Goal: Information Seeking & Learning: Learn about a topic

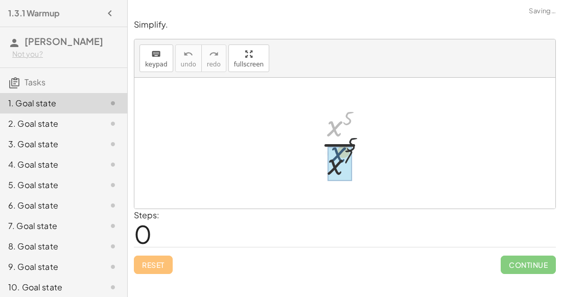
drag, startPoint x: 338, startPoint y: 130, endPoint x: 341, endPoint y: 163, distance: 33.3
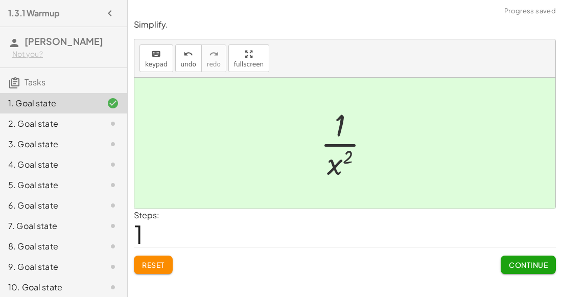
click at [336, 159] on div at bounding box center [348, 143] width 67 height 79
click at [547, 273] on div "Simplify. keyboard keypad undo undo redo redo fullscreen · x 5 · x 7 · 1 · x ( …" at bounding box center [345, 146] width 434 height 267
click at [546, 269] on button "Continue" at bounding box center [527, 264] width 55 height 18
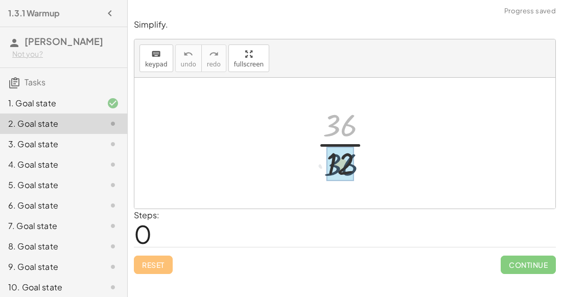
drag, startPoint x: 340, startPoint y: 129, endPoint x: 340, endPoint y: 166, distance: 37.3
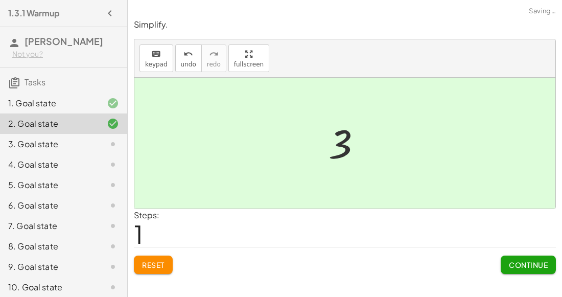
click at [533, 267] on span "Continue" at bounding box center [528, 264] width 39 height 9
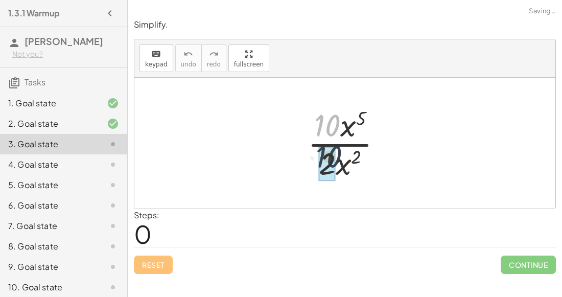
drag, startPoint x: 328, startPoint y: 116, endPoint x: 332, endPoint y: 149, distance: 32.9
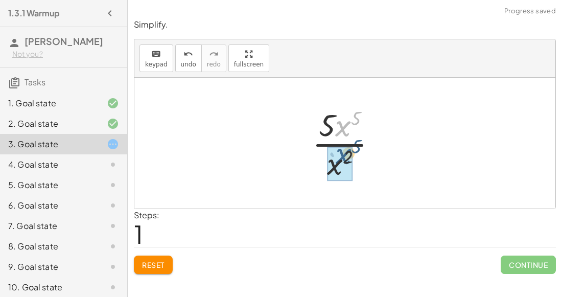
drag, startPoint x: 343, startPoint y: 127, endPoint x: 342, endPoint y: 155, distance: 27.6
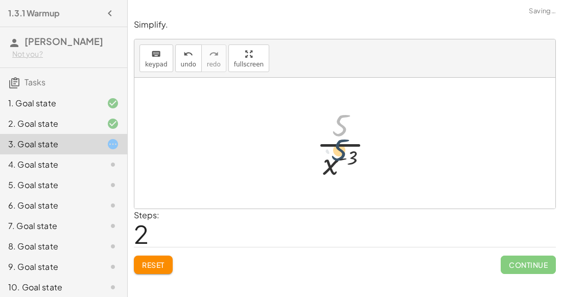
drag, startPoint x: 343, startPoint y: 124, endPoint x: 342, endPoint y: 148, distance: 24.5
click at [342, 148] on div at bounding box center [349, 143] width 76 height 79
click at [344, 155] on div at bounding box center [349, 143] width 76 height 79
click at [332, 167] on div at bounding box center [349, 143] width 76 height 79
click at [330, 166] on div at bounding box center [349, 143] width 76 height 79
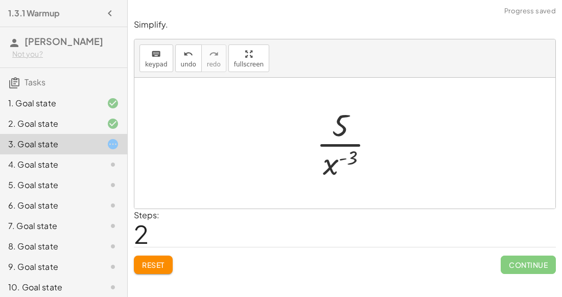
click at [342, 142] on div at bounding box center [349, 143] width 76 height 79
drag, startPoint x: 338, startPoint y: 133, endPoint x: 329, endPoint y: 174, distance: 41.8
click at [329, 174] on div at bounding box center [349, 143] width 76 height 79
drag, startPoint x: 329, startPoint y: 174, endPoint x: 319, endPoint y: 132, distance: 43.7
click at [319, 132] on div at bounding box center [349, 143] width 76 height 79
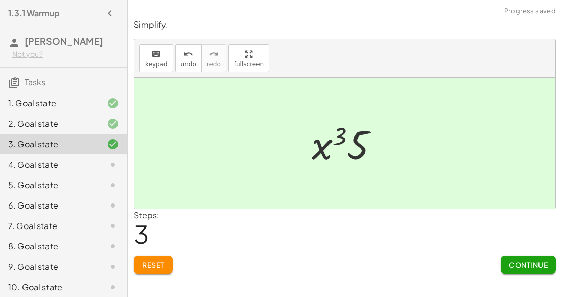
click at [524, 264] on span "Continue" at bounding box center [528, 264] width 39 height 9
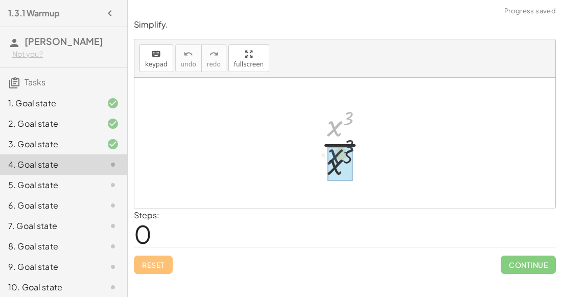
drag, startPoint x: 333, startPoint y: 127, endPoint x: 335, endPoint y: 161, distance: 34.2
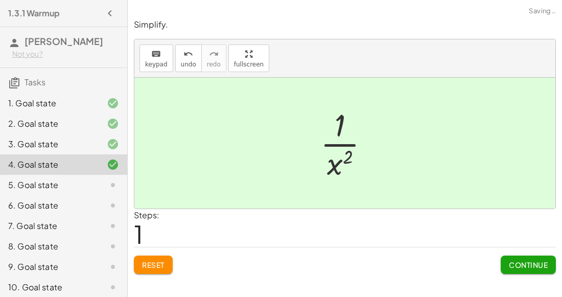
click at [545, 271] on button "Continue" at bounding box center [527, 264] width 55 height 18
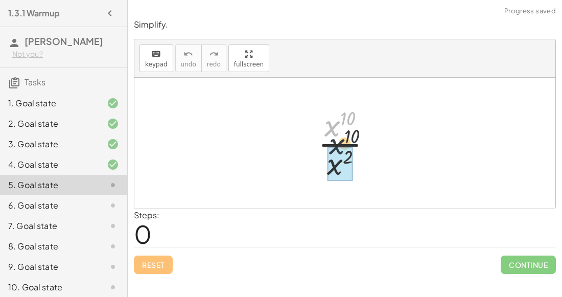
drag, startPoint x: 328, startPoint y: 128, endPoint x: 333, endPoint y: 150, distance: 22.7
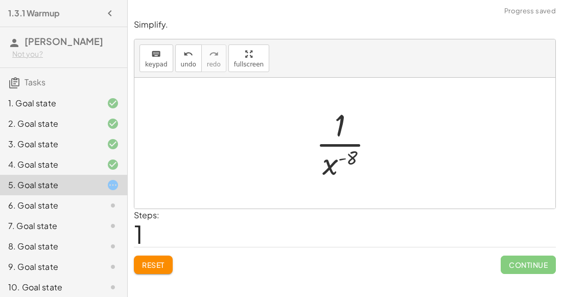
click at [337, 152] on div at bounding box center [348, 143] width 77 height 79
drag, startPoint x: 338, startPoint y: 126, endPoint x: 336, endPoint y: 164, distance: 38.3
click at [336, 164] on div at bounding box center [348, 143] width 77 height 79
drag, startPoint x: 329, startPoint y: 167, endPoint x: 304, endPoint y: 118, distance: 54.6
click at [304, 118] on div "· x 10 · x 2 · 1 · x ( + 2 − 10 ) · x ( - 8 ) x · · 1 ( ) - 8" at bounding box center [344, 143] width 89 height 84
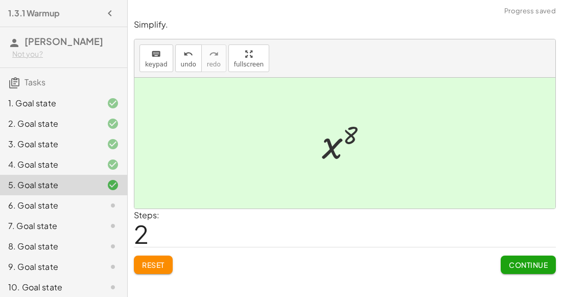
click at [537, 267] on span "Continue" at bounding box center [528, 264] width 39 height 9
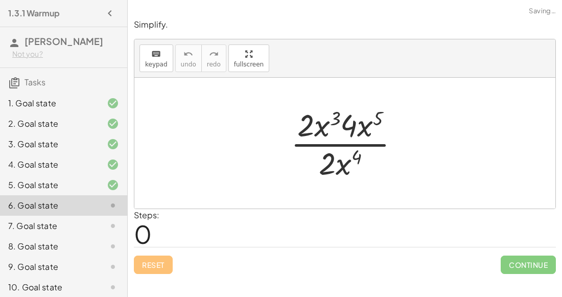
click at [320, 129] on div at bounding box center [348, 143] width 127 height 79
click at [332, 120] on div at bounding box center [348, 143] width 127 height 79
drag, startPoint x: 337, startPoint y: 162, endPoint x: 331, endPoint y: 128, distance: 34.2
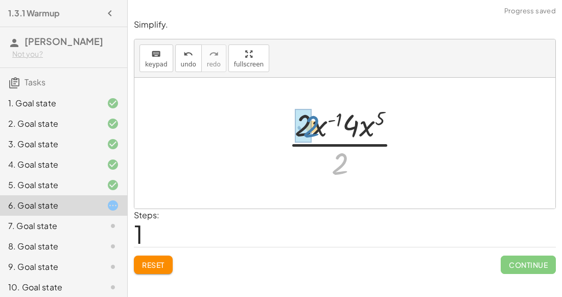
drag, startPoint x: 341, startPoint y: 161, endPoint x: 311, endPoint y: 124, distance: 47.5
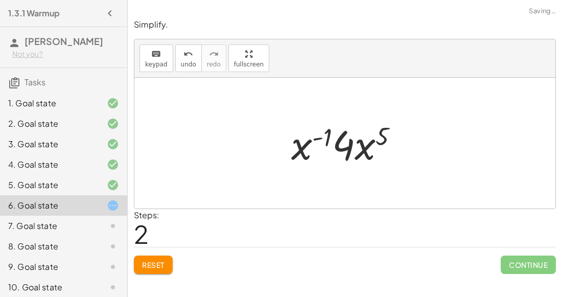
click at [334, 136] on div at bounding box center [349, 143] width 126 height 53
click at [316, 136] on div at bounding box center [349, 143] width 126 height 53
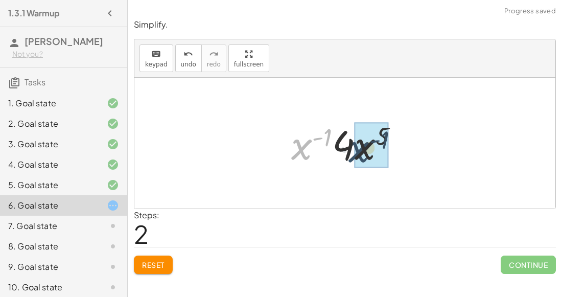
drag, startPoint x: 297, startPoint y: 151, endPoint x: 354, endPoint y: 154, distance: 57.3
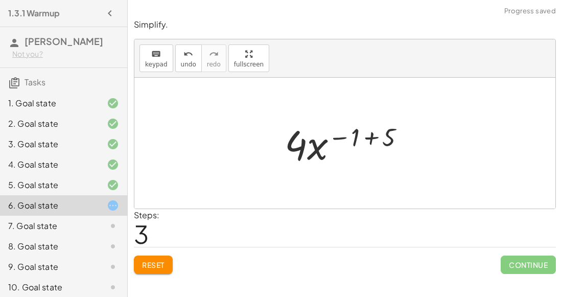
click at [365, 134] on div at bounding box center [348, 143] width 139 height 53
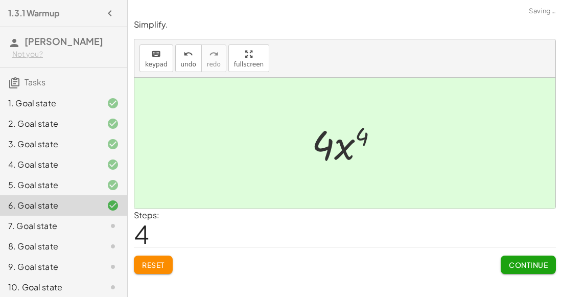
click at [521, 258] on button "Continue" at bounding box center [527, 264] width 55 height 18
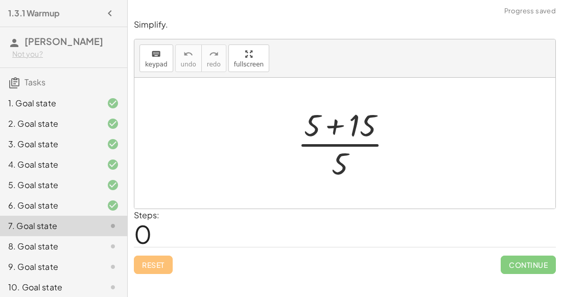
click at [336, 129] on div at bounding box center [348, 143] width 113 height 79
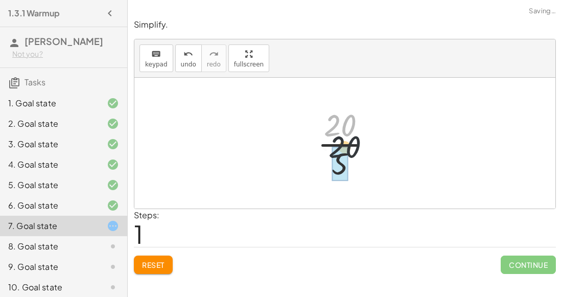
drag, startPoint x: 335, startPoint y: 119, endPoint x: 341, endPoint y: 154, distance: 35.7
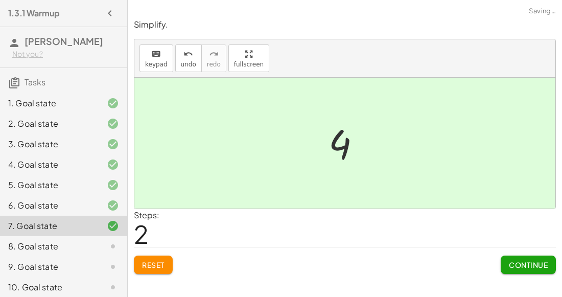
click at [516, 260] on span "Continue" at bounding box center [528, 264] width 39 height 9
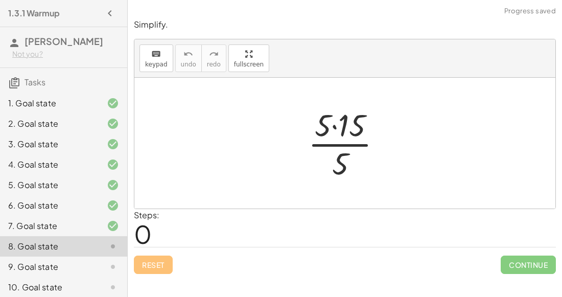
click at [335, 125] on div at bounding box center [349, 143] width 92 height 79
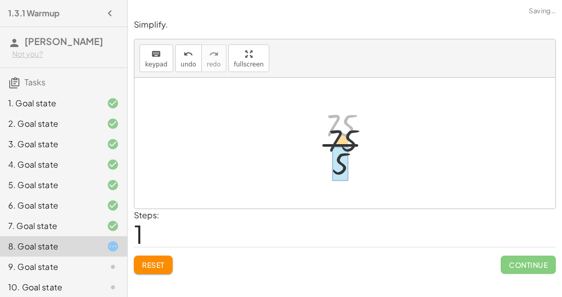
drag, startPoint x: 334, startPoint y: 122, endPoint x: 334, endPoint y: 157, distance: 35.2
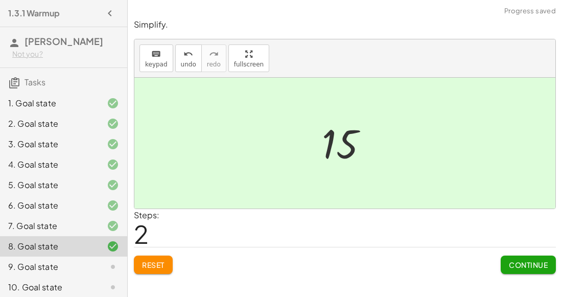
click at [511, 261] on span "Continue" at bounding box center [528, 264] width 39 height 9
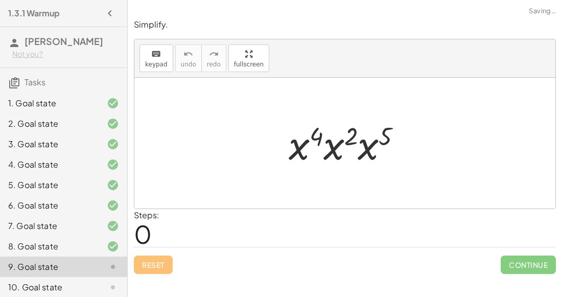
click at [337, 148] on div at bounding box center [348, 143] width 131 height 53
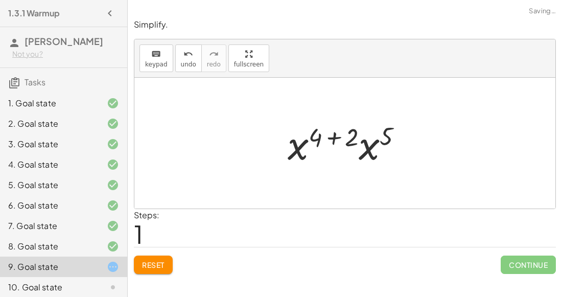
click at [323, 144] on div at bounding box center [348, 143] width 133 height 53
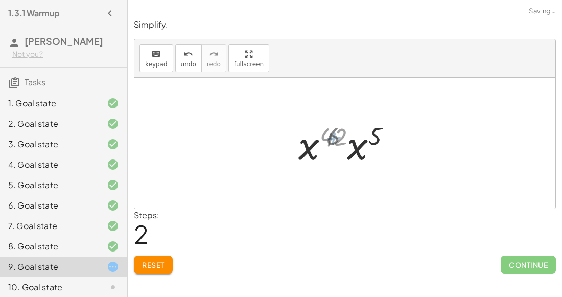
click at [324, 141] on div at bounding box center [348, 143] width 97 height 53
click at [325, 145] on div at bounding box center [348, 143] width 97 height 53
click at [315, 145] on div at bounding box center [348, 143] width 97 height 53
click at [328, 138] on div at bounding box center [348, 143] width 99 height 51
click at [349, 136] on div at bounding box center [348, 143] width 99 height 51
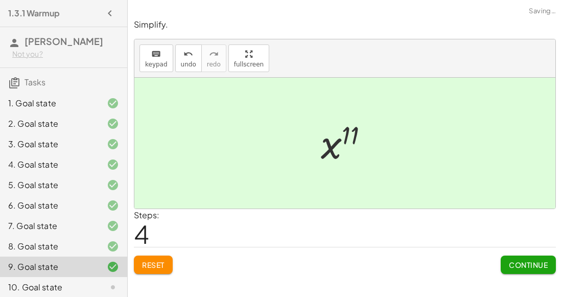
click at [538, 269] on button "Continue" at bounding box center [527, 264] width 55 height 18
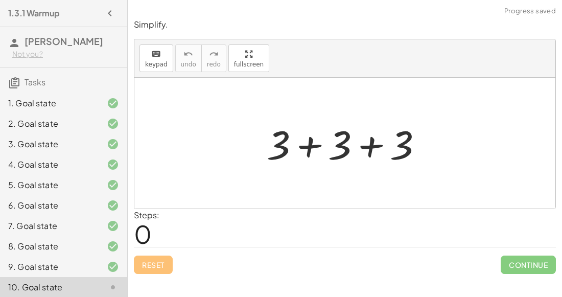
click at [371, 151] on div at bounding box center [348, 143] width 174 height 53
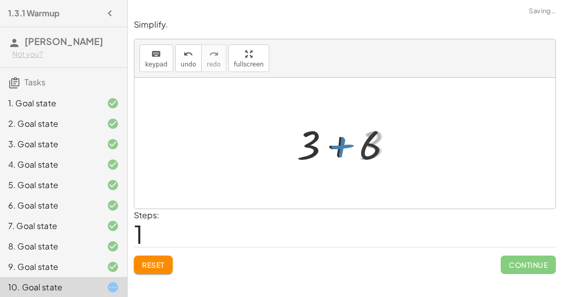
click at [330, 147] on div at bounding box center [349, 143] width 112 height 53
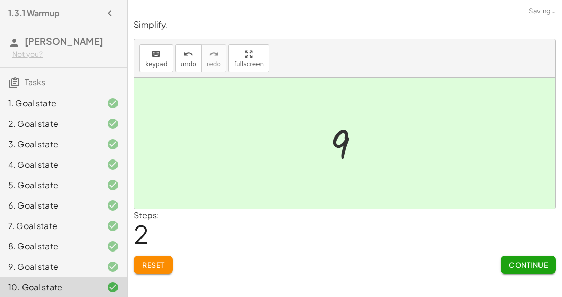
click at [533, 270] on button "Continue" at bounding box center [527, 264] width 55 height 18
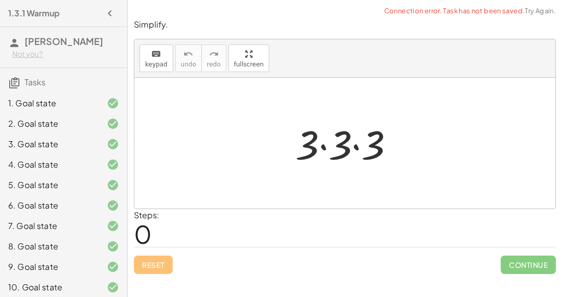
click at [355, 139] on div at bounding box center [348, 143] width 117 height 53
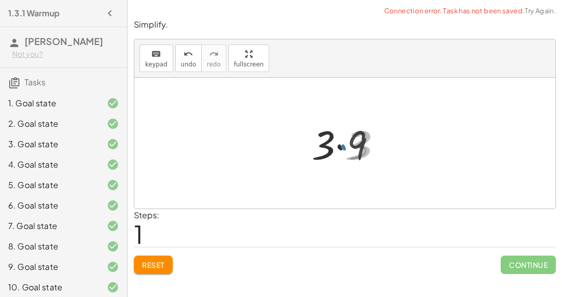
click at [340, 142] on div at bounding box center [348, 143] width 81 height 53
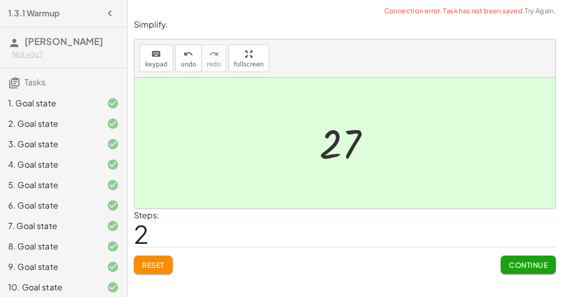
click at [501, 264] on button "Continue" at bounding box center [527, 264] width 55 height 18
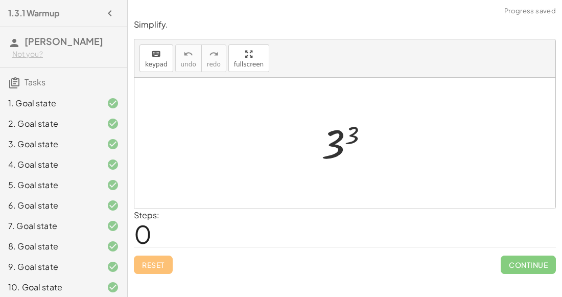
click at [329, 142] on div at bounding box center [348, 143] width 65 height 51
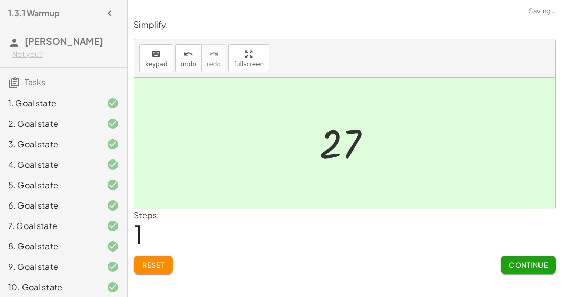
click at [520, 268] on button "Continue" at bounding box center [527, 264] width 55 height 18
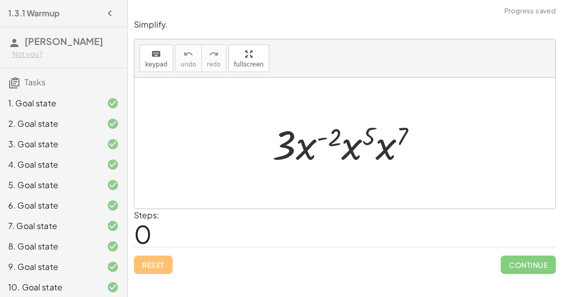
click at [325, 133] on div at bounding box center [348, 143] width 163 height 53
click at [348, 144] on div at bounding box center [348, 143] width 163 height 53
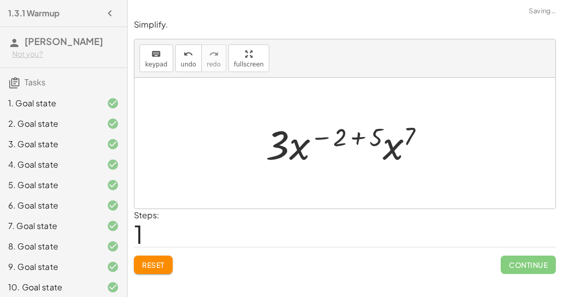
click at [377, 146] on div at bounding box center [348, 143] width 177 height 53
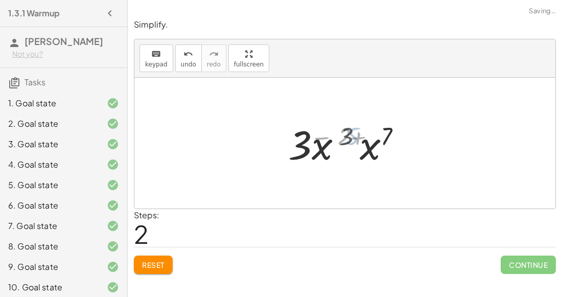
click at [353, 134] on div at bounding box center [348, 143] width 118 height 53
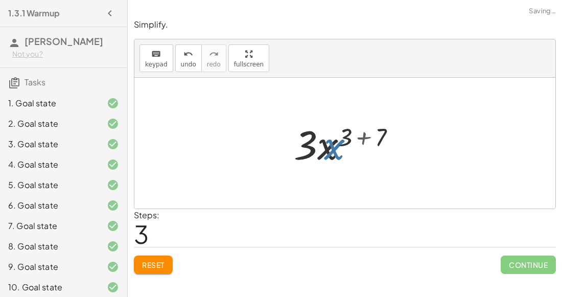
click at [329, 137] on div at bounding box center [348, 143] width 120 height 53
click at [365, 134] on div at bounding box center [348, 143] width 120 height 53
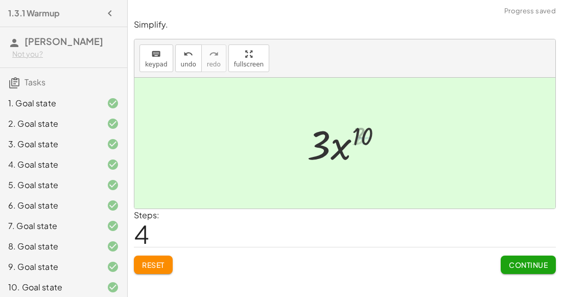
click at [341, 139] on div at bounding box center [348, 143] width 93 height 53
click at [547, 266] on span "Continue" at bounding box center [528, 264] width 39 height 9
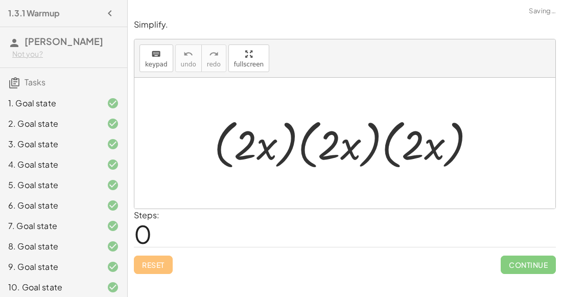
click at [348, 179] on div at bounding box center [344, 143] width 421 height 131
click at [325, 155] on div at bounding box center [349, 143] width 280 height 59
click at [233, 144] on div at bounding box center [349, 143] width 280 height 59
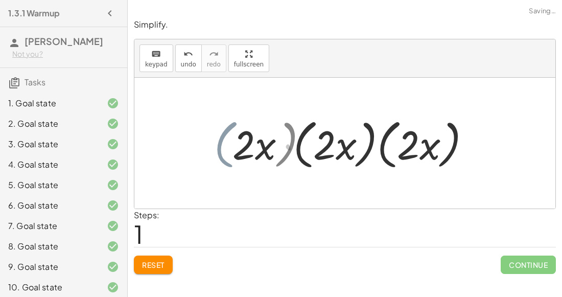
click at [236, 144] on div at bounding box center [348, 143] width 249 height 59
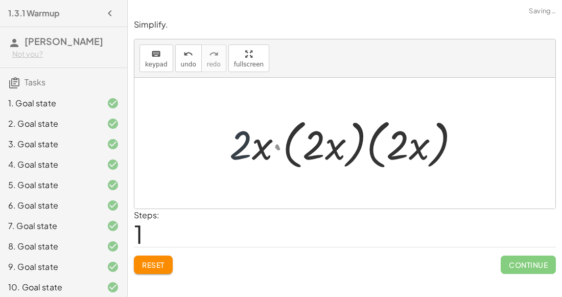
click at [236, 144] on div at bounding box center [348, 143] width 249 height 59
click at [304, 153] on div at bounding box center [348, 143] width 249 height 59
click at [416, 146] on div at bounding box center [348, 143] width 249 height 59
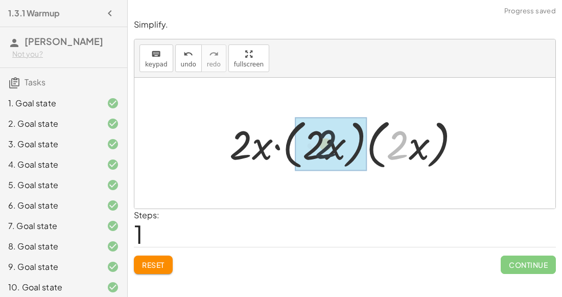
drag, startPoint x: 404, startPoint y: 146, endPoint x: 323, endPoint y: 144, distance: 81.2
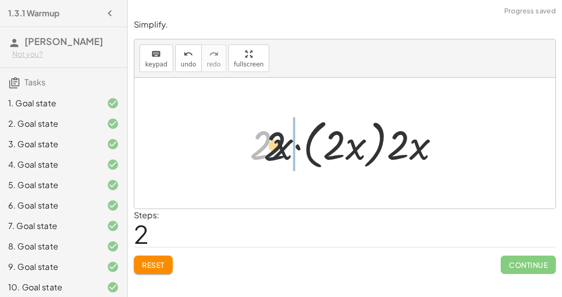
drag, startPoint x: 271, startPoint y: 145, endPoint x: 333, endPoint y: 150, distance: 62.5
click at [333, 150] on div at bounding box center [349, 143] width 208 height 59
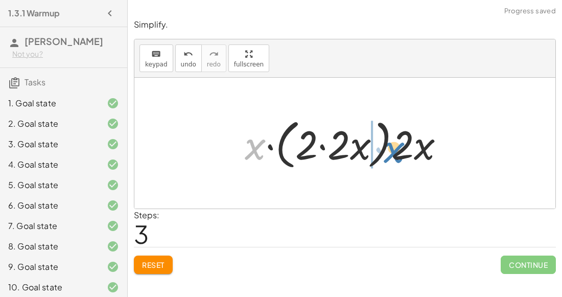
drag, startPoint x: 253, startPoint y: 144, endPoint x: 389, endPoint y: 148, distance: 135.9
click at [389, 148] on div at bounding box center [348, 143] width 218 height 59
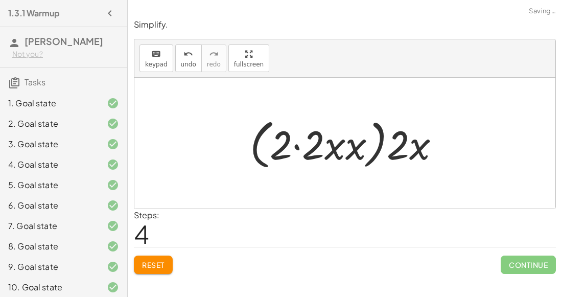
click at [295, 145] on div at bounding box center [349, 143] width 208 height 59
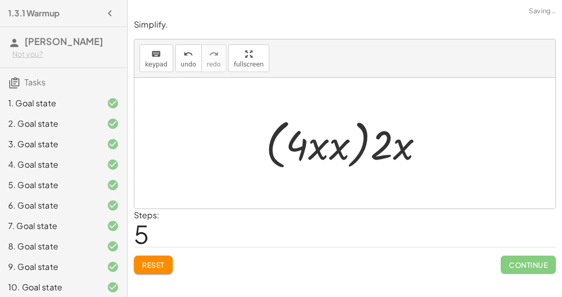
click at [351, 152] on div at bounding box center [348, 143] width 177 height 59
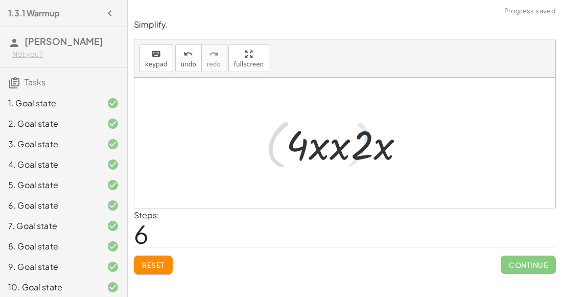
click at [382, 150] on div at bounding box center [349, 143] width 136 height 53
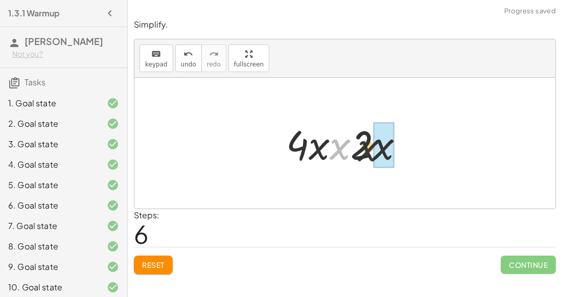
drag, startPoint x: 333, startPoint y: 146, endPoint x: 370, endPoint y: 148, distance: 36.8
click at [370, 148] on div at bounding box center [349, 143] width 136 height 53
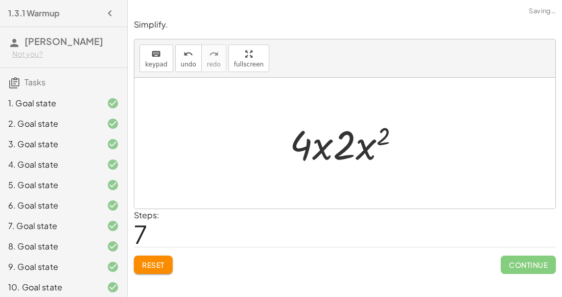
click at [324, 143] on div at bounding box center [348, 143] width 129 height 53
drag, startPoint x: 382, startPoint y: 137, endPoint x: 361, endPoint y: 144, distance: 21.5
click at [361, 144] on div at bounding box center [348, 143] width 129 height 53
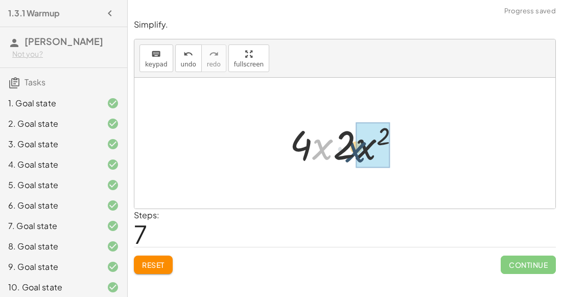
drag, startPoint x: 321, startPoint y: 147, endPoint x: 356, endPoint y: 150, distance: 35.3
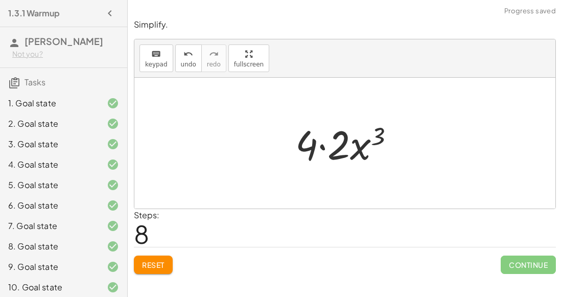
click at [316, 145] on div at bounding box center [349, 143] width 118 height 53
click at [323, 144] on div at bounding box center [349, 143] width 118 height 53
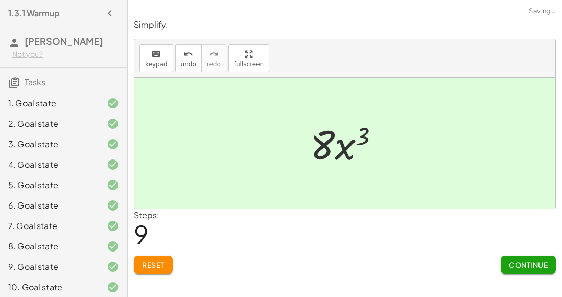
click at [521, 255] on button "Continue" at bounding box center [527, 264] width 55 height 18
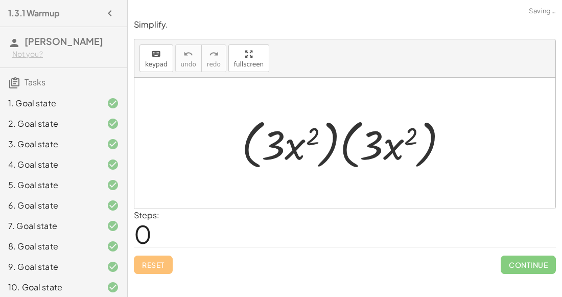
click at [272, 143] on div at bounding box center [348, 143] width 225 height 59
drag, startPoint x: 272, startPoint y: 144, endPoint x: 311, endPoint y: 147, distance: 39.9
click at [311, 147] on div at bounding box center [348, 143] width 225 height 59
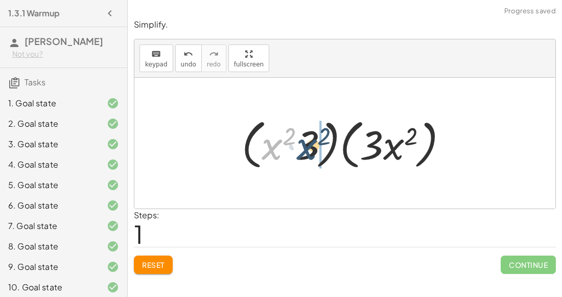
drag, startPoint x: 270, startPoint y: 143, endPoint x: 305, endPoint y: 143, distance: 35.2
click at [305, 143] on div at bounding box center [348, 143] width 225 height 59
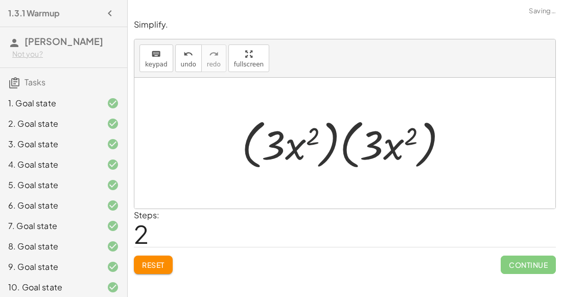
click at [335, 140] on div at bounding box center [348, 143] width 225 height 59
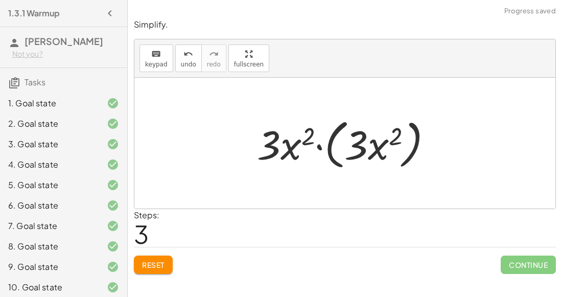
click at [318, 143] on div at bounding box center [349, 143] width 194 height 59
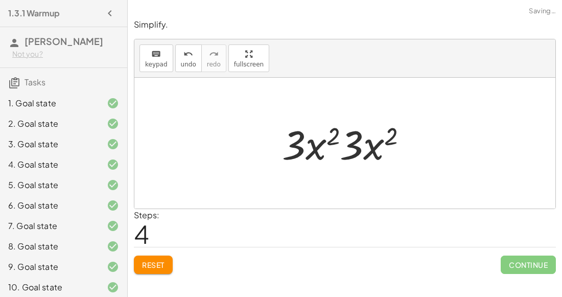
click at [328, 143] on div at bounding box center [348, 143] width 143 height 53
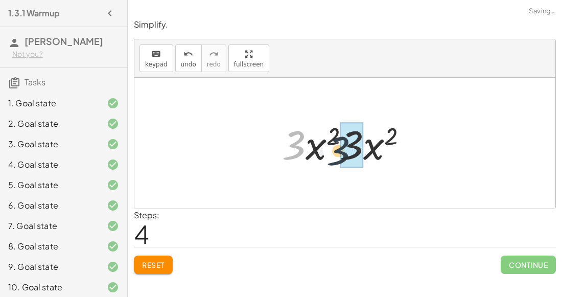
drag, startPoint x: 297, startPoint y: 144, endPoint x: 349, endPoint y: 150, distance: 52.9
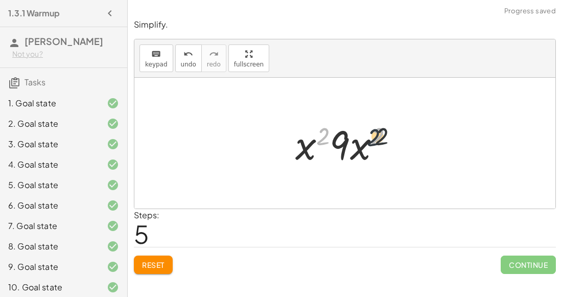
drag, startPoint x: 320, startPoint y: 135, endPoint x: 373, endPoint y: 136, distance: 53.1
click at [373, 136] on div at bounding box center [348, 143] width 117 height 53
click at [315, 141] on div at bounding box center [348, 143] width 117 height 53
click at [328, 150] on div at bounding box center [348, 143] width 117 height 53
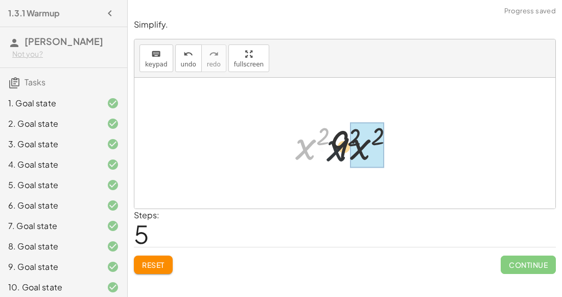
drag, startPoint x: 298, startPoint y: 148, endPoint x: 346, endPoint y: 151, distance: 48.1
click at [346, 151] on div at bounding box center [348, 143] width 117 height 53
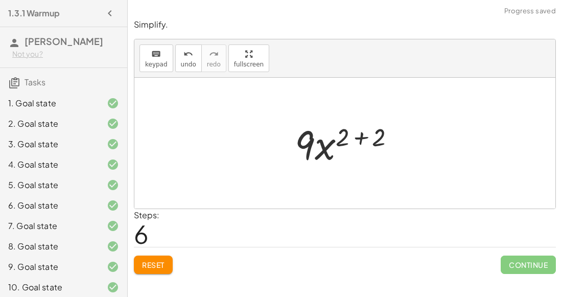
click at [363, 140] on div at bounding box center [348, 143] width 119 height 53
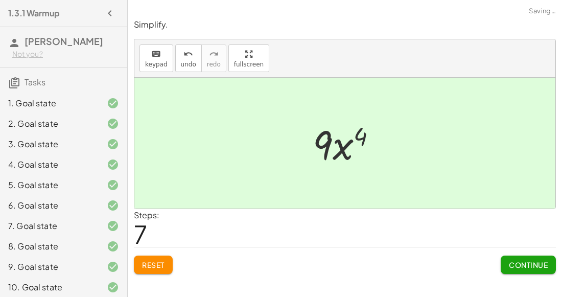
click at [532, 252] on div "Continue" at bounding box center [527, 260] width 55 height 27
click at [510, 271] on button "Continue" at bounding box center [527, 264] width 55 height 18
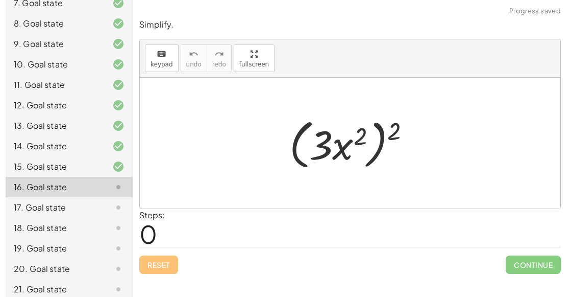
scroll to position [228, 0]
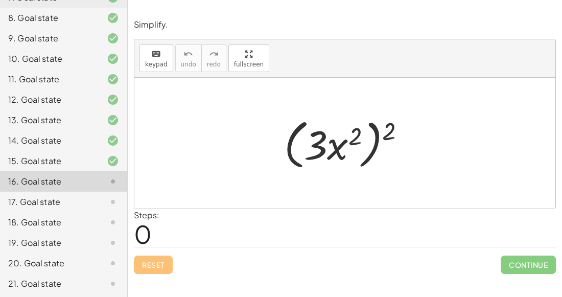
click at [342, 155] on div at bounding box center [349, 143] width 140 height 59
drag, startPoint x: 310, startPoint y: 147, endPoint x: 300, endPoint y: 149, distance: 10.4
click at [300, 149] on div at bounding box center [349, 143] width 140 height 59
drag, startPoint x: 345, startPoint y: 142, endPoint x: 362, endPoint y: 138, distance: 17.3
click at [362, 138] on div at bounding box center [349, 143] width 140 height 59
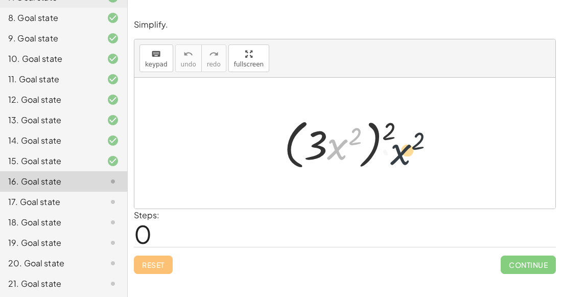
drag, startPoint x: 328, startPoint y: 140, endPoint x: 393, endPoint y: 145, distance: 65.5
click at [393, 145] on div at bounding box center [349, 143] width 140 height 59
click at [322, 139] on div at bounding box center [349, 143] width 140 height 59
click at [335, 143] on div at bounding box center [349, 143] width 140 height 59
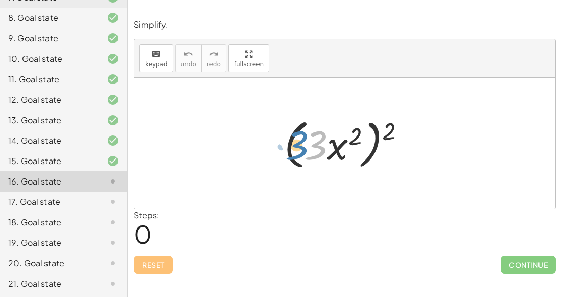
drag, startPoint x: 317, startPoint y: 144, endPoint x: 258, endPoint y: 145, distance: 59.2
click at [258, 145] on div "· 3 ( · 3 · x 2 ) 2" at bounding box center [344, 143] width 421 height 131
drag, startPoint x: 322, startPoint y: 150, endPoint x: 269, endPoint y: 151, distance: 53.1
click at [269, 151] on div "· 3 ( · 3 · x 2 ) 2" at bounding box center [345, 143] width 153 height 64
click at [329, 149] on div at bounding box center [349, 143] width 140 height 59
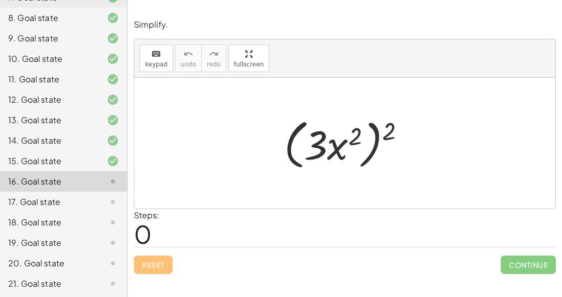
click at [352, 141] on div at bounding box center [349, 143] width 140 height 59
click at [380, 136] on div at bounding box center [349, 143] width 140 height 59
drag, startPoint x: 383, startPoint y: 136, endPoint x: 346, endPoint y: 142, distance: 37.2
click at [346, 142] on div at bounding box center [349, 143] width 140 height 59
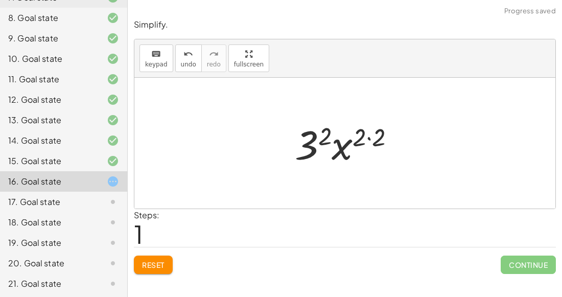
click at [367, 137] on div at bounding box center [348, 143] width 118 height 53
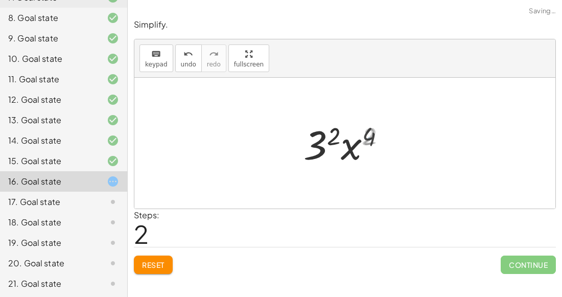
click at [350, 141] on div at bounding box center [349, 143] width 100 height 53
click at [326, 145] on div at bounding box center [349, 143] width 100 height 53
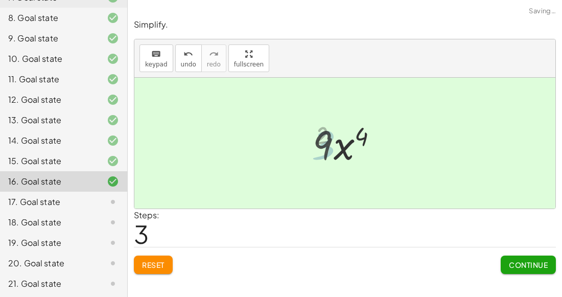
click at [328, 144] on div at bounding box center [348, 143] width 83 height 53
click at [548, 269] on button "Continue" at bounding box center [527, 264] width 55 height 18
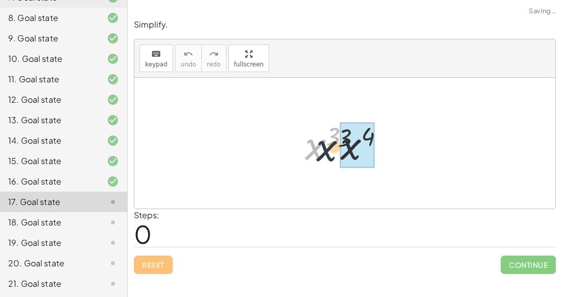
drag, startPoint x: 312, startPoint y: 145, endPoint x: 337, endPoint y: 146, distance: 25.0
click at [337, 146] on div at bounding box center [349, 143] width 98 height 53
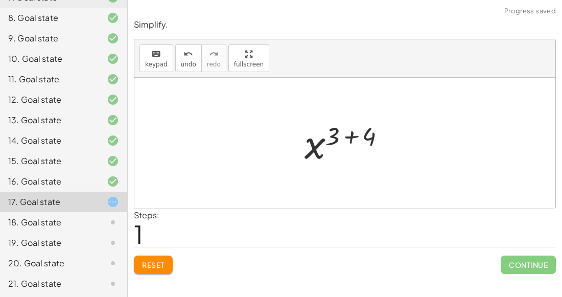
click at [357, 130] on div at bounding box center [349, 143] width 100 height 51
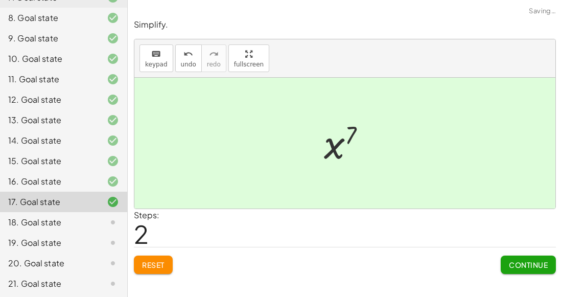
click at [542, 258] on button "Continue" at bounding box center [527, 264] width 55 height 18
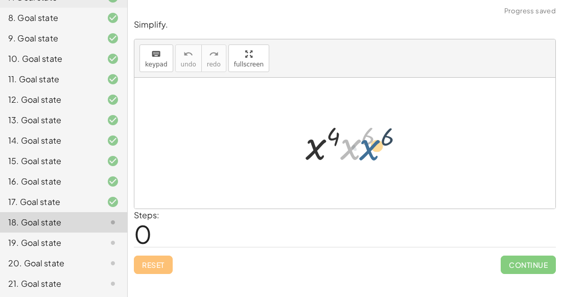
drag, startPoint x: 340, startPoint y: 137, endPoint x: 360, endPoint y: 137, distance: 19.9
click at [360, 137] on div at bounding box center [348, 143] width 97 height 53
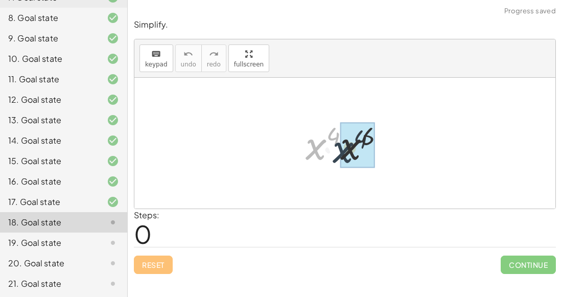
drag, startPoint x: 326, startPoint y: 129, endPoint x: 356, endPoint y: 132, distance: 30.3
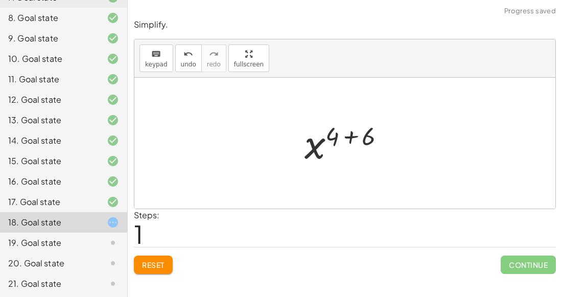
click at [347, 134] on div at bounding box center [348, 143] width 99 height 51
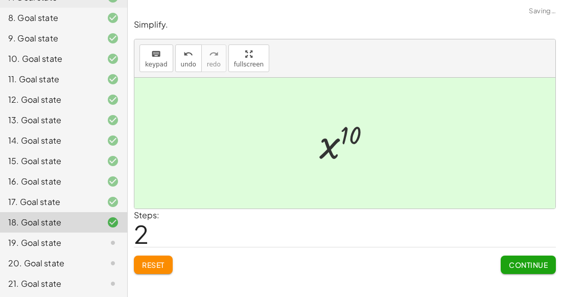
click at [536, 269] on button "Continue" at bounding box center [527, 264] width 55 height 18
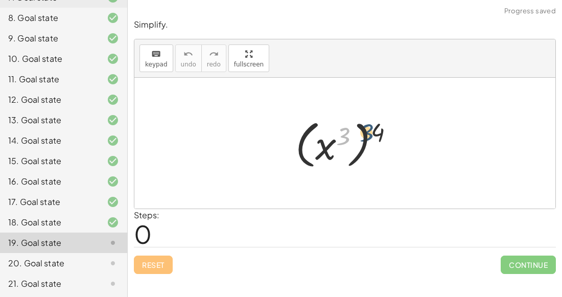
drag, startPoint x: 336, startPoint y: 144, endPoint x: 360, endPoint y: 141, distance: 24.3
click at [360, 141] on div at bounding box center [348, 143] width 117 height 57
drag, startPoint x: 341, startPoint y: 133, endPoint x: 369, endPoint y: 134, distance: 28.1
click at [369, 134] on div at bounding box center [348, 143] width 117 height 57
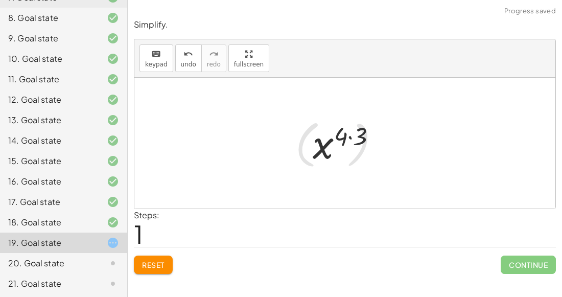
click at [341, 138] on div at bounding box center [348, 143] width 82 height 51
click at [350, 138] on div at bounding box center [348, 143] width 82 height 51
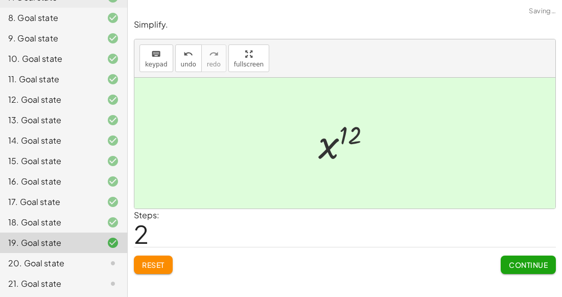
click at [514, 260] on span "Continue" at bounding box center [528, 264] width 39 height 9
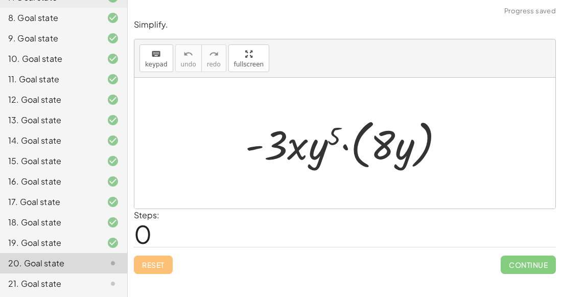
click at [344, 146] on div at bounding box center [349, 143] width 218 height 59
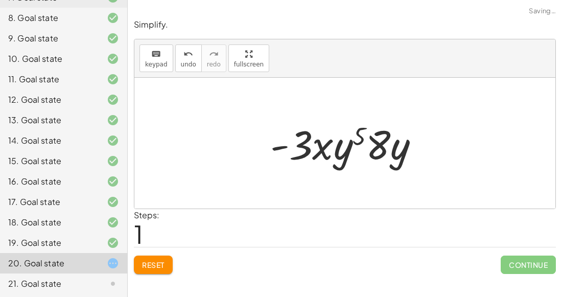
click at [360, 140] on div at bounding box center [348, 143] width 167 height 53
click at [328, 147] on div at bounding box center [348, 143] width 167 height 53
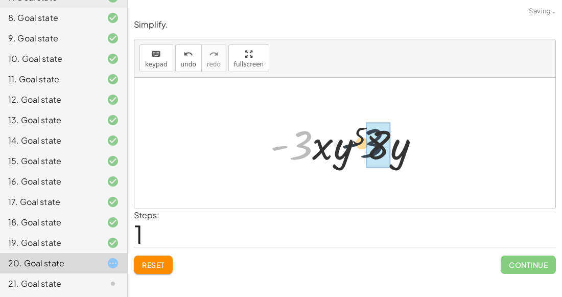
drag, startPoint x: 292, startPoint y: 148, endPoint x: 378, endPoint y: 146, distance: 86.3
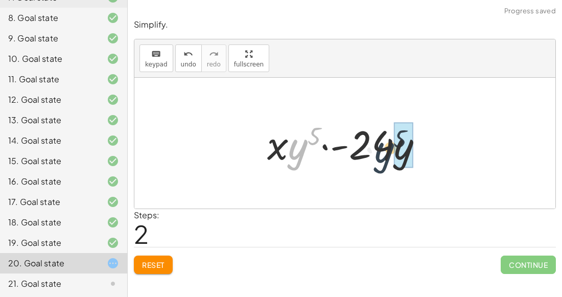
drag, startPoint x: 298, startPoint y: 147, endPoint x: 402, endPoint y: 151, distance: 104.3
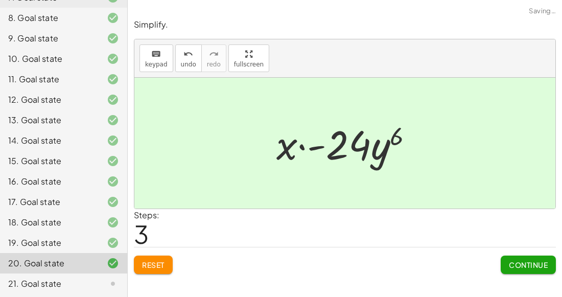
click at [309, 148] on div at bounding box center [348, 143] width 155 height 53
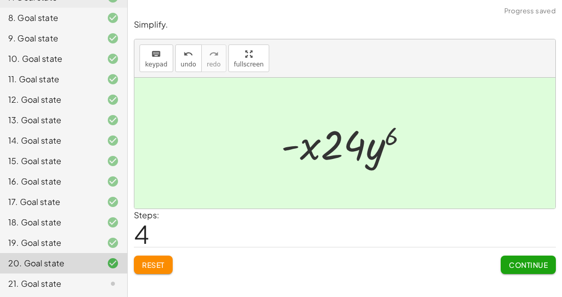
click at [532, 258] on button "Continue" at bounding box center [527, 264] width 55 height 18
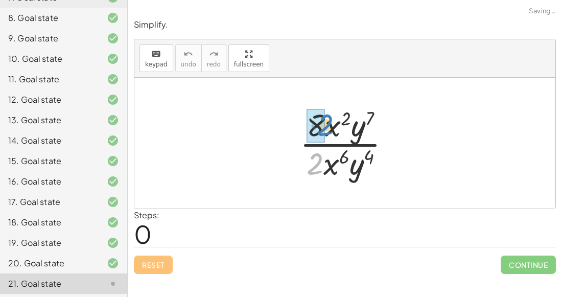
drag, startPoint x: 315, startPoint y: 159, endPoint x: 323, endPoint y: 121, distance: 38.7
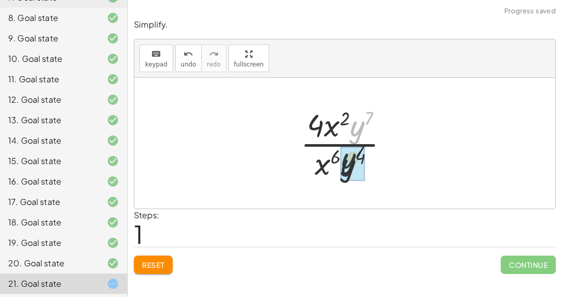
drag, startPoint x: 356, startPoint y: 124, endPoint x: 345, endPoint y: 158, distance: 36.0
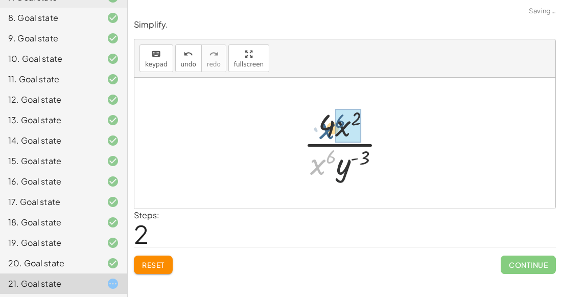
drag, startPoint x: 321, startPoint y: 162, endPoint x: 331, endPoint y: 126, distance: 37.0
click at [331, 126] on div at bounding box center [348, 143] width 101 height 79
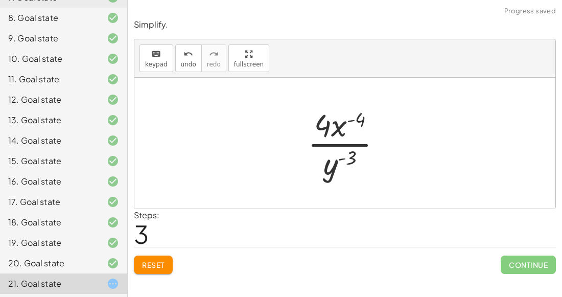
click at [338, 145] on div at bounding box center [348, 143] width 92 height 79
click at [357, 119] on div at bounding box center [348, 143] width 92 height 79
drag, startPoint x: 334, startPoint y: 168, endPoint x: 346, endPoint y: 136, distance: 33.8
click at [346, 136] on div at bounding box center [348, 143] width 92 height 79
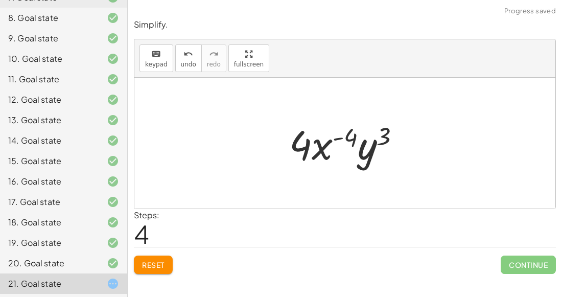
click at [342, 139] on div at bounding box center [349, 143] width 130 height 53
click at [311, 142] on div at bounding box center [349, 143] width 130 height 53
drag, startPoint x: 344, startPoint y: 132, endPoint x: 278, endPoint y: 149, distance: 68.0
drag, startPoint x: 301, startPoint y: 143, endPoint x: 355, endPoint y: 138, distance: 53.8
click at [355, 138] on div at bounding box center [349, 143] width 130 height 53
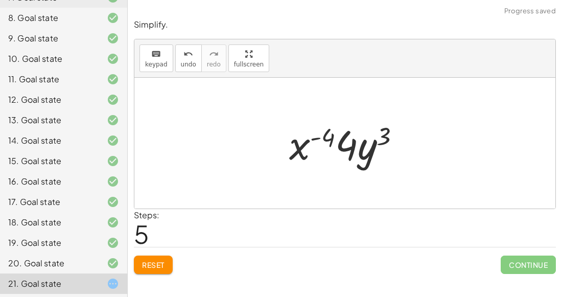
click at [327, 151] on div at bounding box center [349, 143] width 130 height 53
drag, startPoint x: 325, startPoint y: 142, endPoint x: 377, endPoint y: 138, distance: 52.7
click at [377, 138] on div at bounding box center [349, 143] width 130 height 53
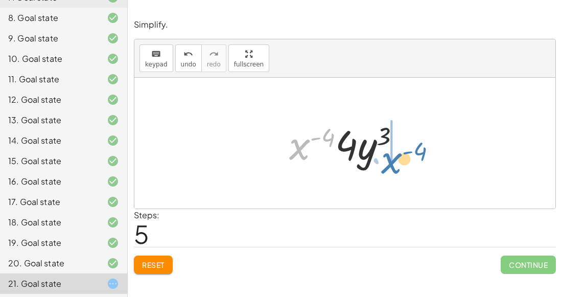
drag, startPoint x: 298, startPoint y: 145, endPoint x: 389, endPoint y: 158, distance: 91.8
click at [389, 158] on div at bounding box center [349, 143] width 130 height 53
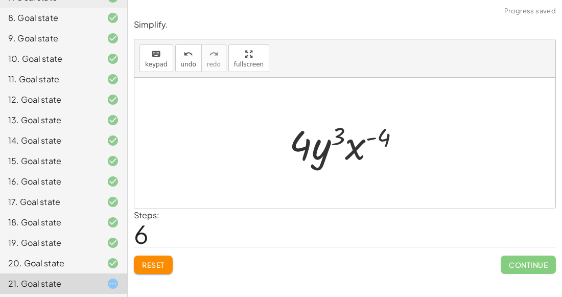
click at [342, 150] on div at bounding box center [349, 143] width 130 height 53
drag, startPoint x: 336, startPoint y: 137, endPoint x: 385, endPoint y: 140, distance: 49.1
click at [385, 140] on div at bounding box center [349, 143] width 130 height 53
drag, startPoint x: 388, startPoint y: 140, endPoint x: 296, endPoint y: 161, distance: 94.6
click at [296, 161] on div at bounding box center [349, 143] width 130 height 53
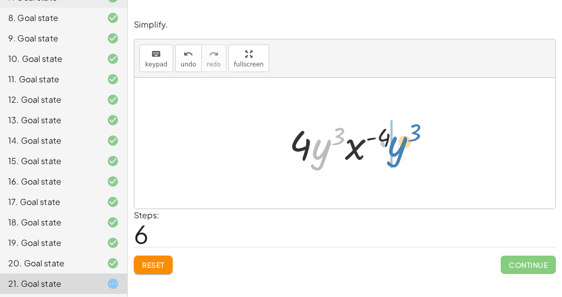
drag, startPoint x: 324, startPoint y: 156, endPoint x: 413, endPoint y: 152, distance: 88.9
click at [413, 152] on div "· 8 · x 2 · y 7 · 2 · x 6 · y 4 · 4 · x 2 · y 7 · x 6 · y 4 · 4 · x 2 · x 6 · y…" at bounding box center [345, 143] width 142 height 58
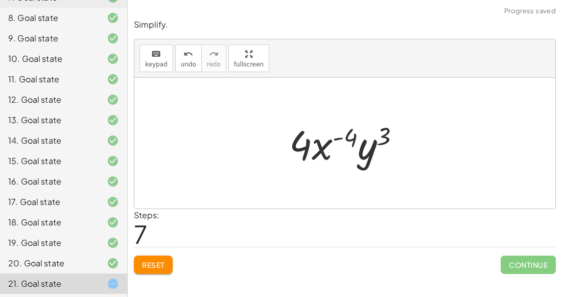
click at [369, 148] on div at bounding box center [349, 143] width 130 height 53
click at [332, 138] on div at bounding box center [349, 143] width 130 height 53
click at [162, 264] on span "Reset" at bounding box center [153, 264] width 22 height 9
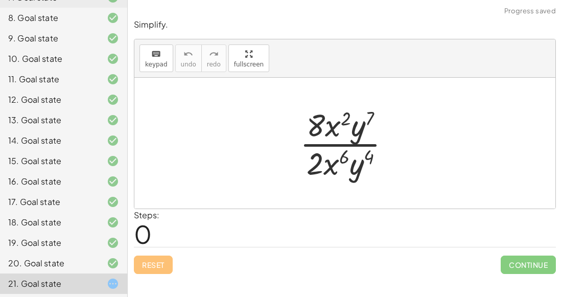
click at [357, 120] on div at bounding box center [349, 143] width 109 height 79
drag, startPoint x: 356, startPoint y: 126, endPoint x: 355, endPoint y: 151, distance: 25.0
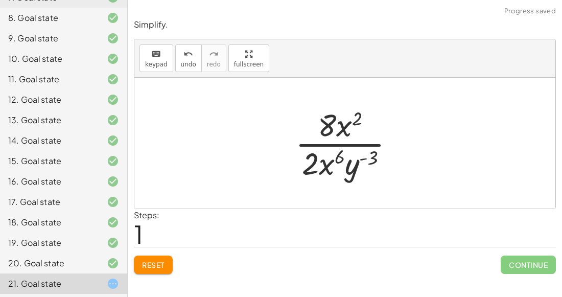
click at [361, 155] on div at bounding box center [348, 143] width 117 height 79
click at [336, 159] on div at bounding box center [348, 143] width 117 height 79
drag, startPoint x: 313, startPoint y: 165, endPoint x: 309, endPoint y: 178, distance: 13.4
click at [309, 178] on div at bounding box center [348, 143] width 117 height 79
drag, startPoint x: 326, startPoint y: 167, endPoint x: 341, endPoint y: 130, distance: 40.3
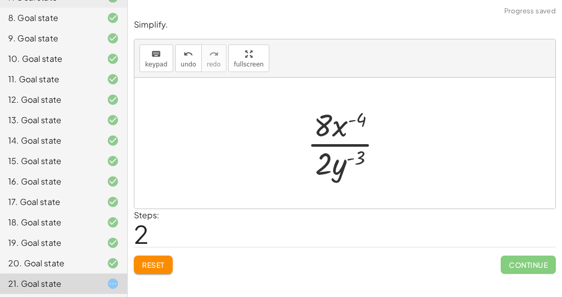
click at [353, 119] on div at bounding box center [349, 143] width 94 height 79
click at [328, 154] on div at bounding box center [349, 143] width 94 height 79
click at [332, 146] on div at bounding box center [349, 143] width 94 height 79
click at [333, 145] on div at bounding box center [349, 143] width 94 height 79
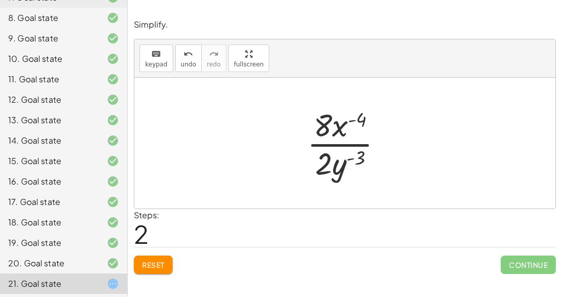
click at [333, 145] on div at bounding box center [349, 143] width 94 height 79
drag, startPoint x: 326, startPoint y: 131, endPoint x: 326, endPoint y: 165, distance: 34.7
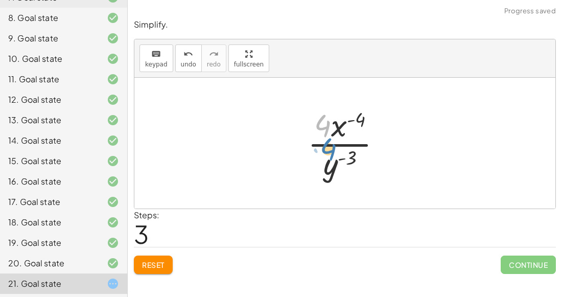
drag, startPoint x: 322, startPoint y: 123, endPoint x: 328, endPoint y: 138, distance: 17.0
click at [328, 138] on div at bounding box center [348, 143] width 92 height 79
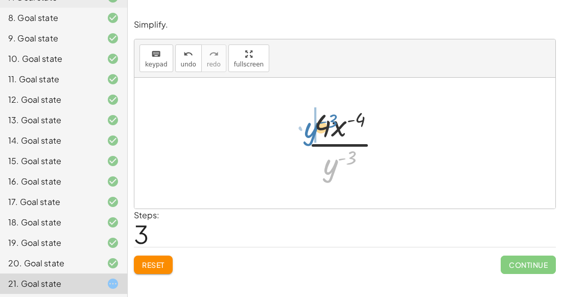
drag, startPoint x: 332, startPoint y: 173, endPoint x: 309, endPoint y: 135, distance: 43.5
click at [309, 135] on div at bounding box center [348, 143] width 92 height 79
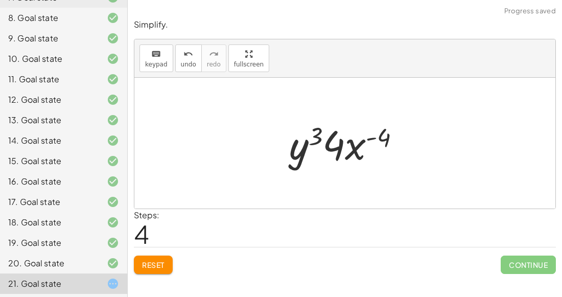
click at [318, 135] on div at bounding box center [349, 143] width 130 height 53
click at [373, 136] on div at bounding box center [349, 143] width 130 height 53
click at [384, 138] on div at bounding box center [349, 143] width 130 height 53
drag, startPoint x: 384, startPoint y: 138, endPoint x: 333, endPoint y: 149, distance: 52.3
click at [333, 149] on div at bounding box center [349, 143] width 130 height 53
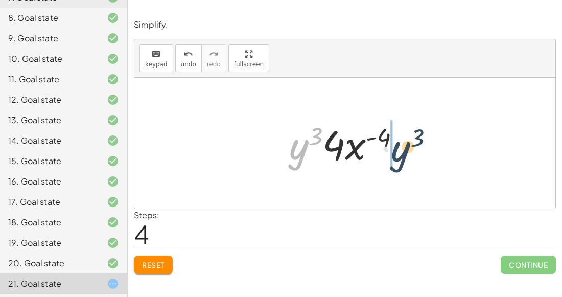
drag, startPoint x: 293, startPoint y: 148, endPoint x: 398, endPoint y: 150, distance: 104.7
click at [398, 150] on div at bounding box center [349, 143] width 130 height 53
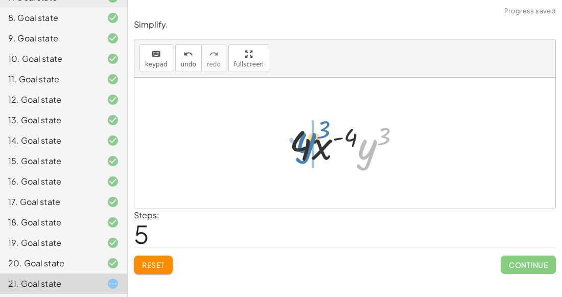
drag, startPoint x: 365, startPoint y: 148, endPoint x: 305, endPoint y: 142, distance: 59.5
click at [305, 142] on div at bounding box center [349, 143] width 130 height 53
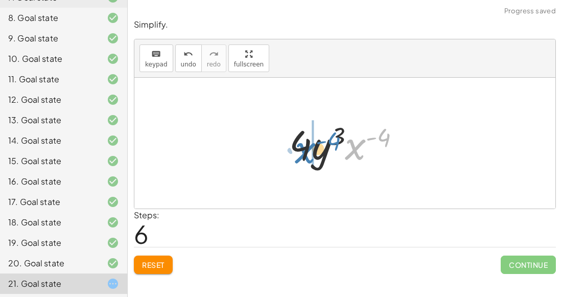
drag, startPoint x: 350, startPoint y: 149, endPoint x: 299, endPoint y: 151, distance: 50.6
click at [299, 151] on div at bounding box center [349, 143] width 130 height 53
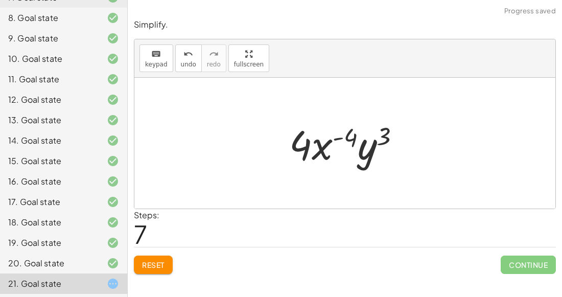
click at [152, 264] on span "Reset" at bounding box center [153, 264] width 22 height 9
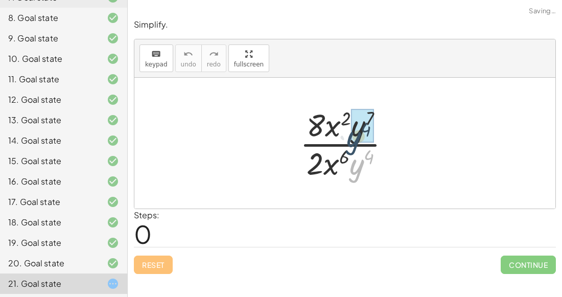
drag, startPoint x: 363, startPoint y: 168, endPoint x: 360, endPoint y: 137, distance: 31.3
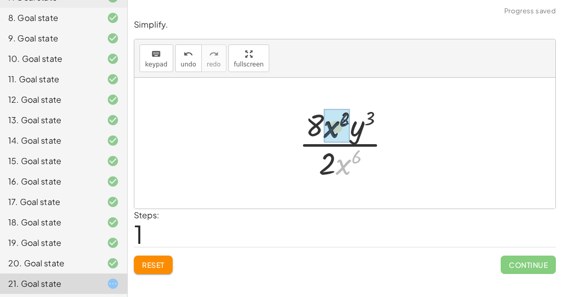
drag, startPoint x: 345, startPoint y: 164, endPoint x: 332, endPoint y: 126, distance: 39.9
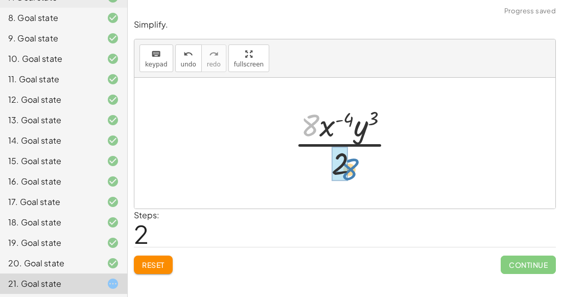
drag, startPoint x: 308, startPoint y: 124, endPoint x: 347, endPoint y: 167, distance: 58.6
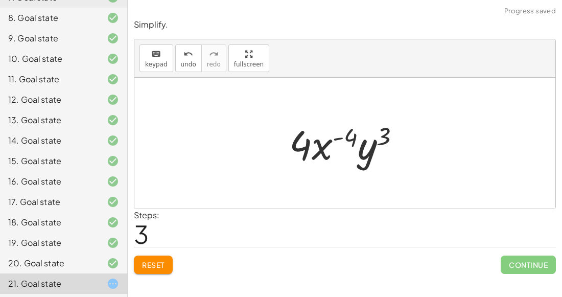
click at [337, 136] on div at bounding box center [349, 143] width 130 height 53
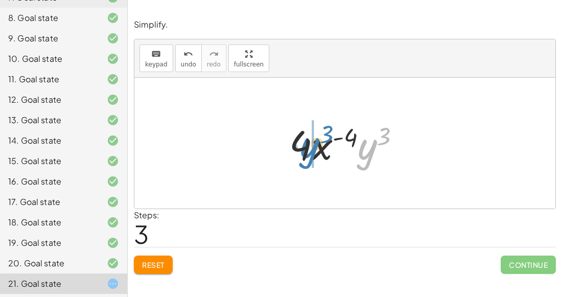
drag, startPoint x: 371, startPoint y: 141, endPoint x: 348, endPoint y: 142, distance: 22.5
click at [348, 142] on div at bounding box center [349, 143] width 130 height 53
click at [158, 262] on span "Reset" at bounding box center [153, 264] width 22 height 9
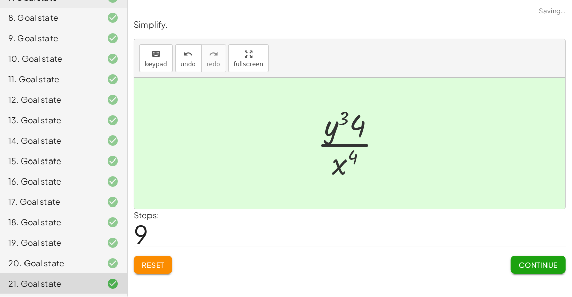
click at [544, 260] on span "Continue" at bounding box center [538, 264] width 39 height 9
